Goal: Transaction & Acquisition: Purchase product/service

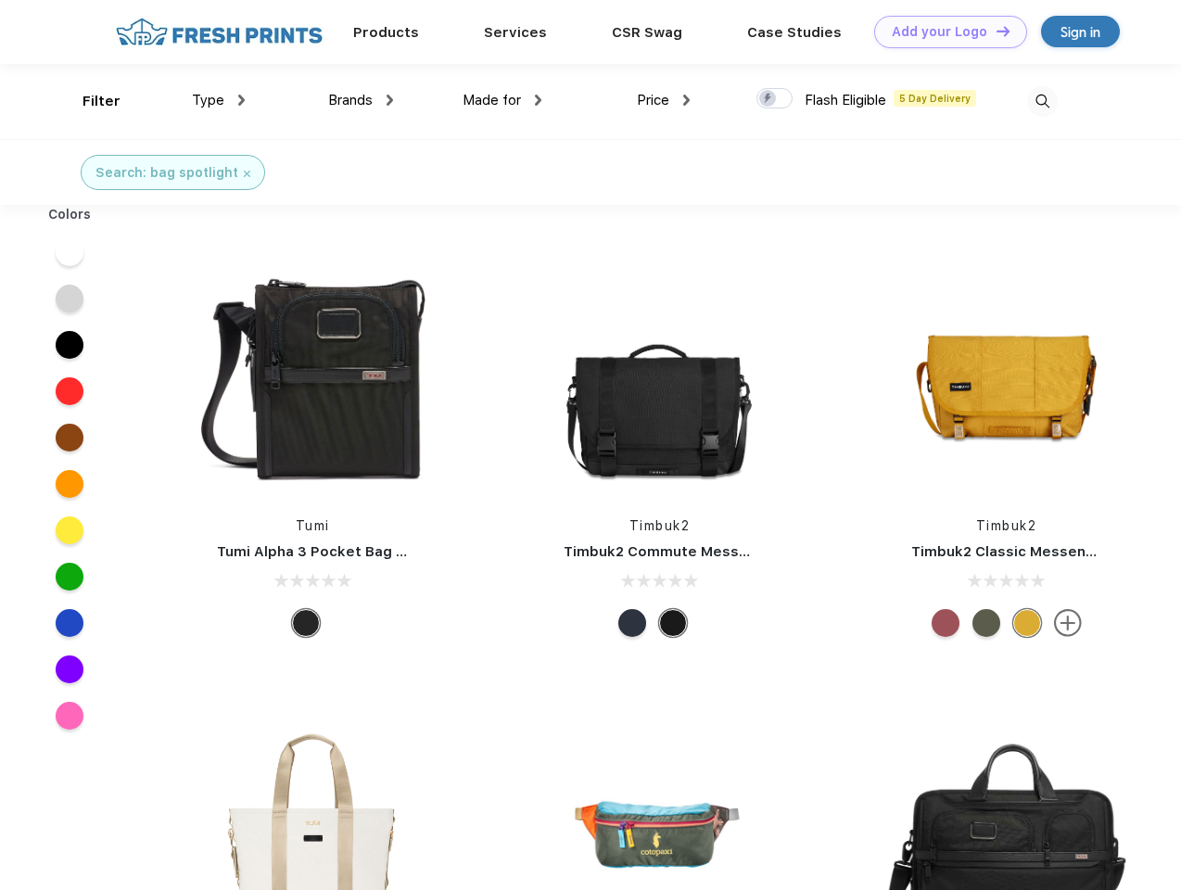
scroll to position [1, 0]
click at [944, 32] on link "Add your Logo Design Tool" at bounding box center [950, 32] width 153 height 32
click at [0, 0] on div "Design Tool" at bounding box center [0, 0] width 0 height 0
click at [995, 31] on link "Add your Logo Design Tool" at bounding box center [950, 32] width 153 height 32
click at [89, 101] on div "Filter" at bounding box center [102, 101] width 38 height 21
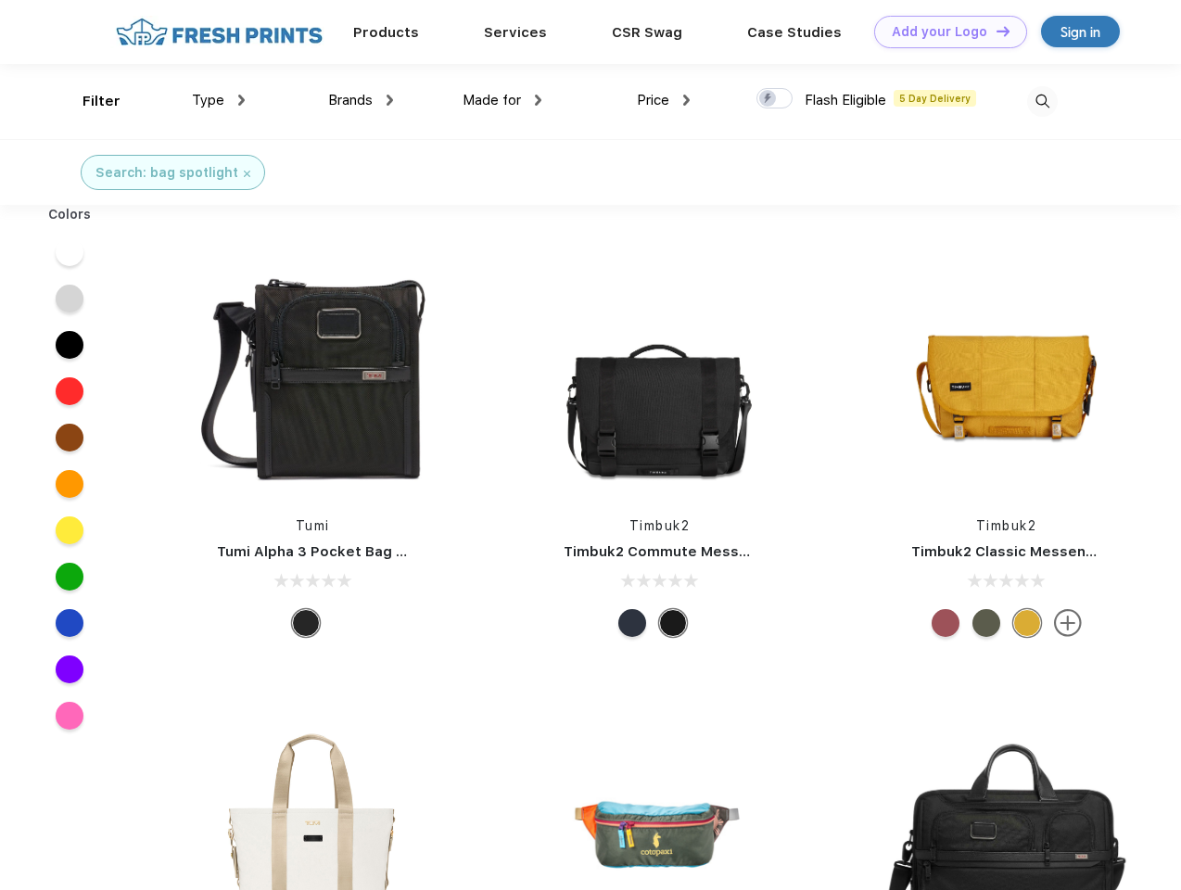
click at [219, 100] on span "Type" at bounding box center [208, 100] width 32 height 17
click at [361, 100] on span "Brands" at bounding box center [350, 100] width 45 height 17
click at [503, 100] on span "Made for" at bounding box center [492, 100] width 58 height 17
click at [664, 100] on span "Price" at bounding box center [653, 100] width 32 height 17
click at [775, 99] on div at bounding box center [775, 98] width 36 height 20
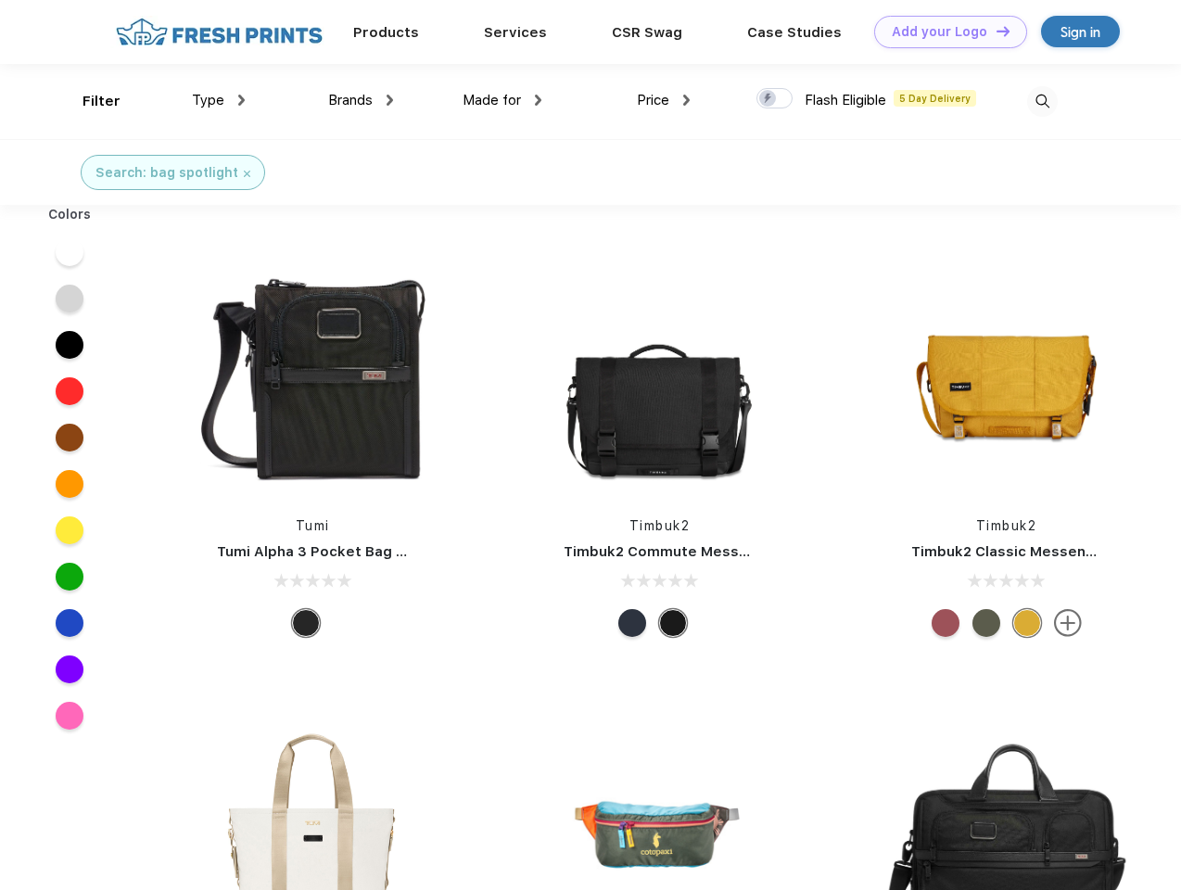
click at [769, 99] on input "checkbox" at bounding box center [763, 93] width 12 height 12
click at [1042, 101] on img at bounding box center [1042, 101] width 31 height 31
